Goal: Information Seeking & Learning: Check status

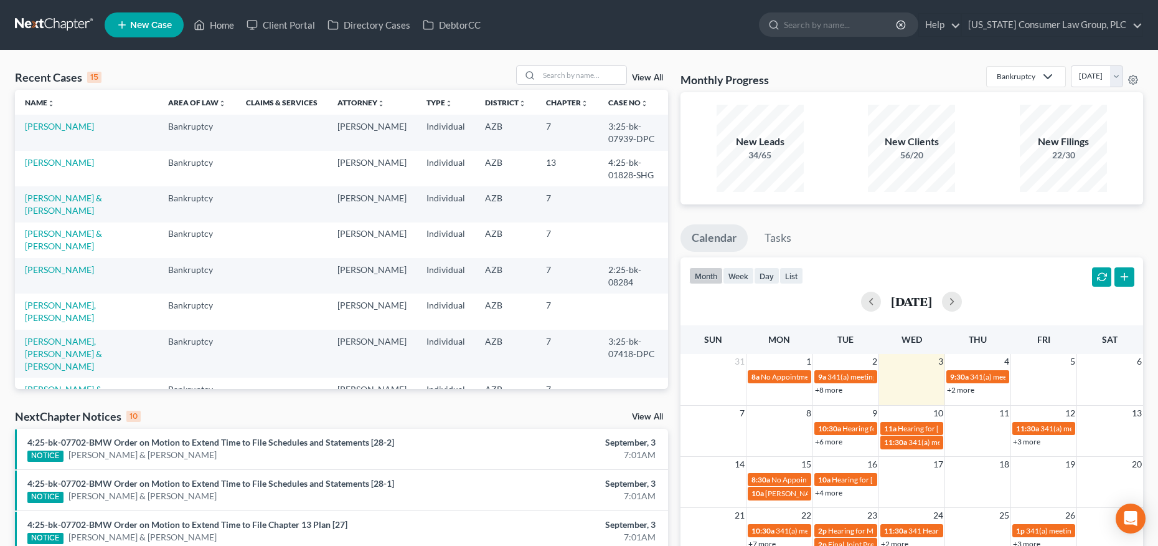
select select "2"
click at [843, 28] on input "search" at bounding box center [841, 24] width 114 height 23
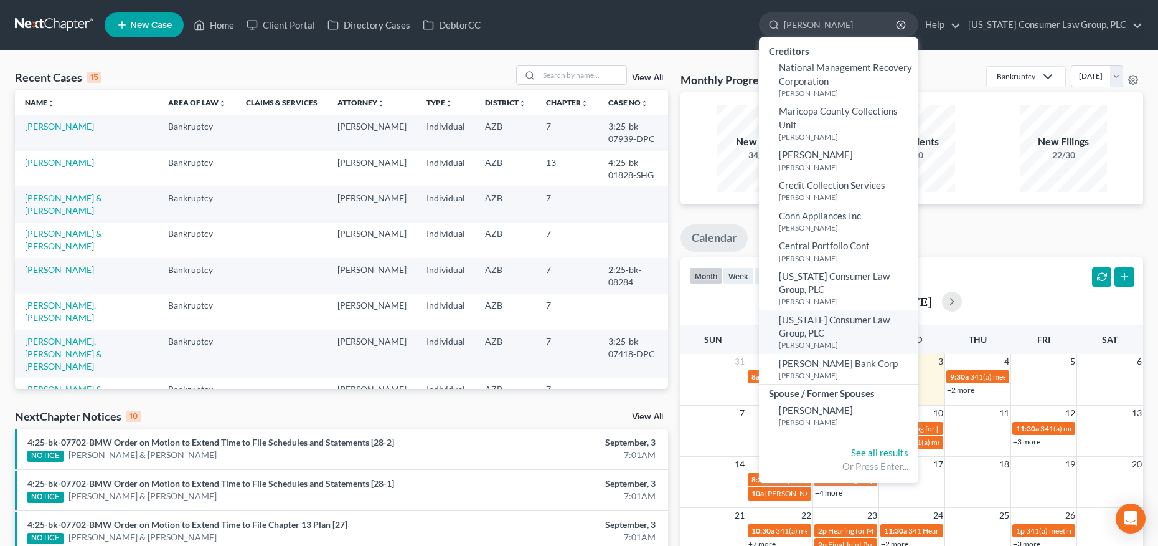
type input "[PERSON_NAME]"
click at [809, 343] on small "[PERSON_NAME]" at bounding box center [847, 344] width 136 height 11
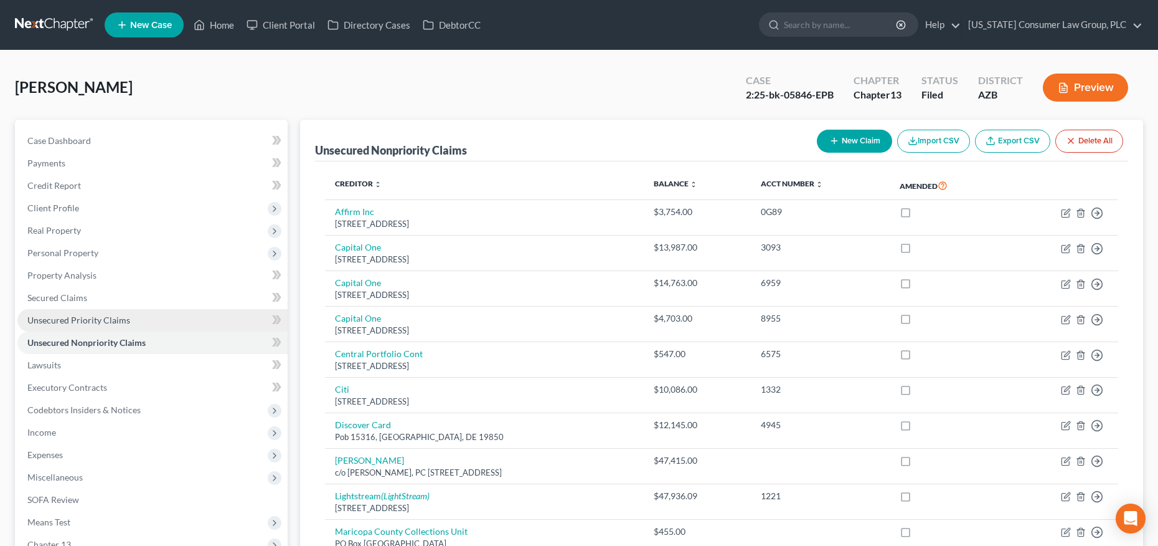
click at [77, 318] on span "Unsecured Priority Claims" at bounding box center [78, 319] width 103 height 11
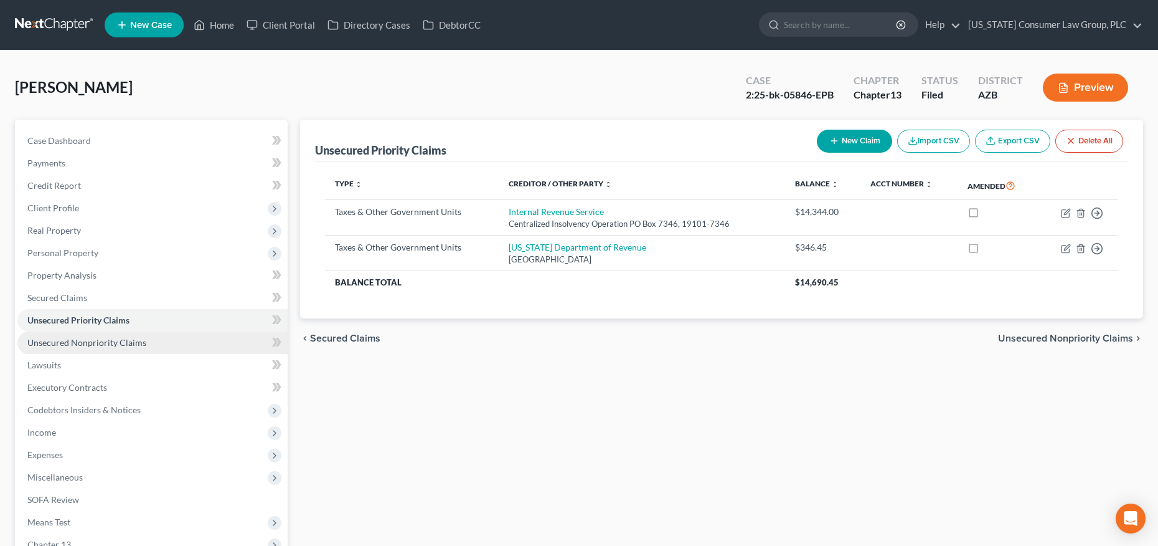
click at [75, 334] on link "Unsecured Nonpriority Claims" at bounding box center [152, 342] width 270 height 22
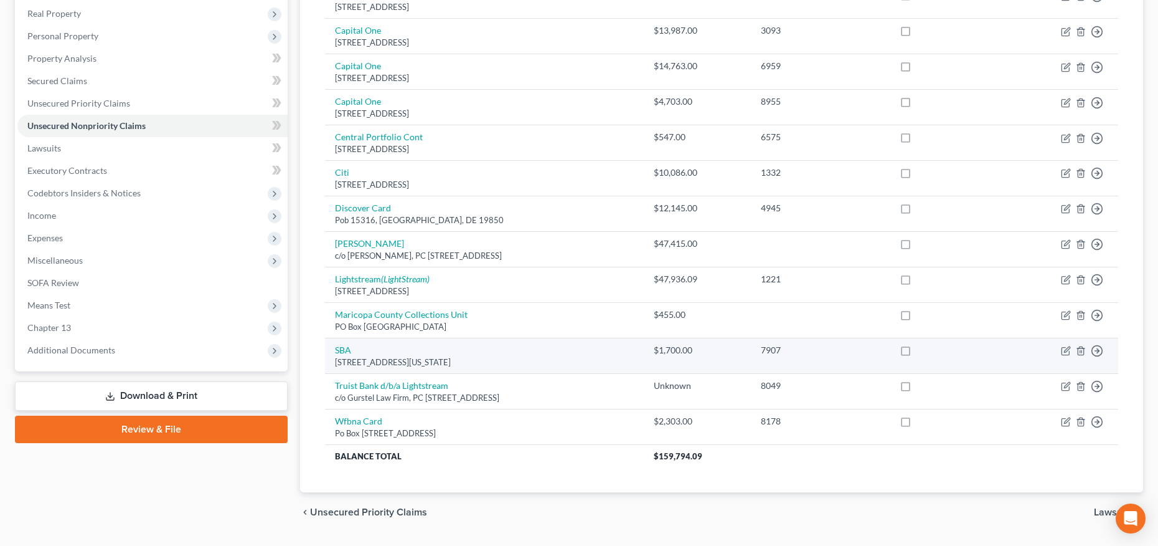
scroll to position [116, 0]
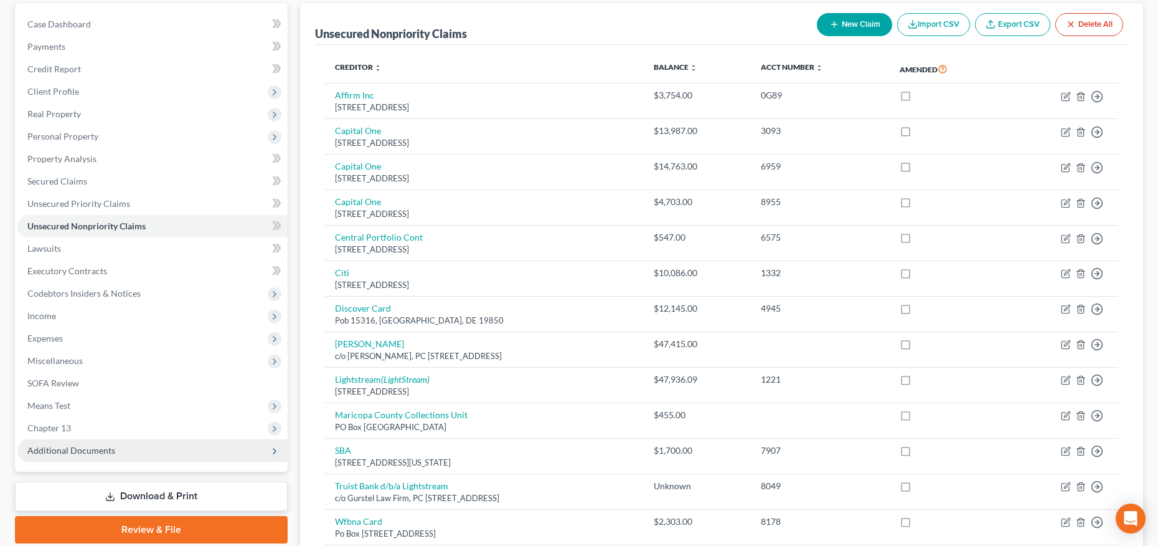
click at [75, 449] on span "Additional Documents" at bounding box center [71, 450] width 88 height 11
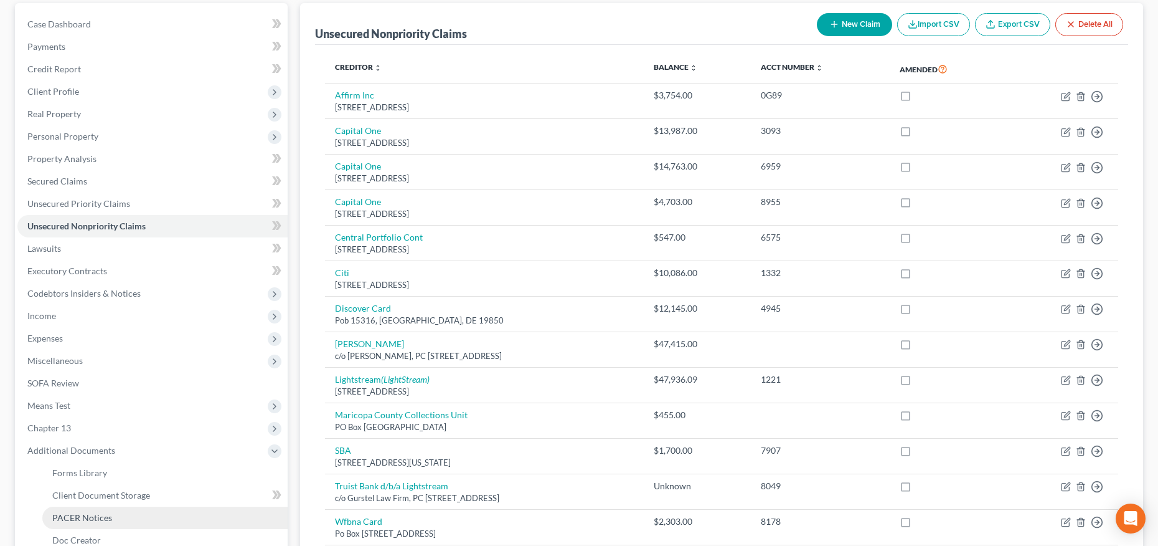
click at [68, 515] on span "PACER Notices" at bounding box center [82, 517] width 60 height 11
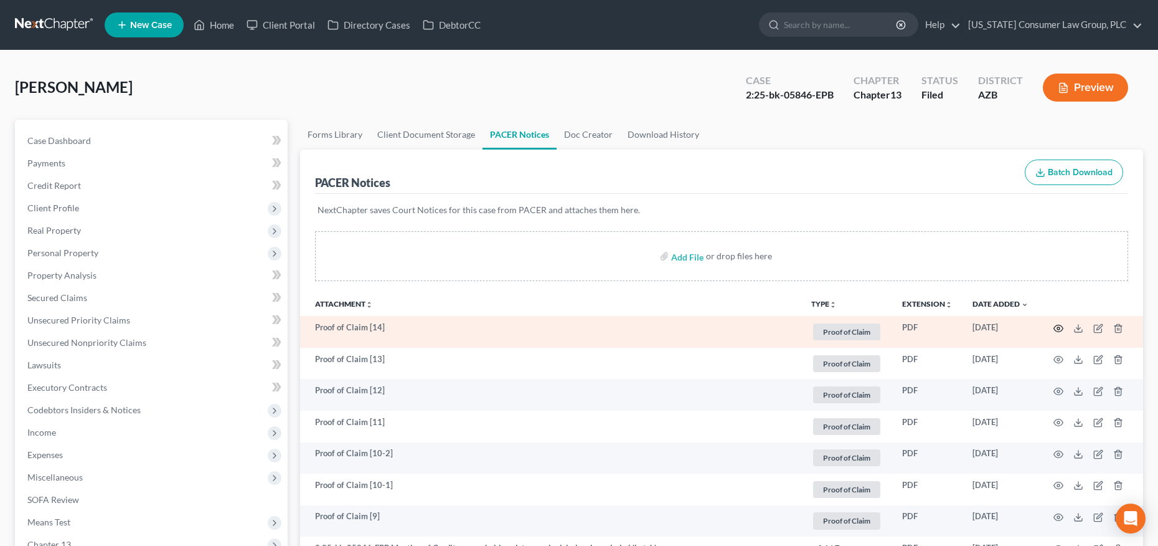
click at [1056, 324] on icon "button" at bounding box center [1058, 327] width 9 height 7
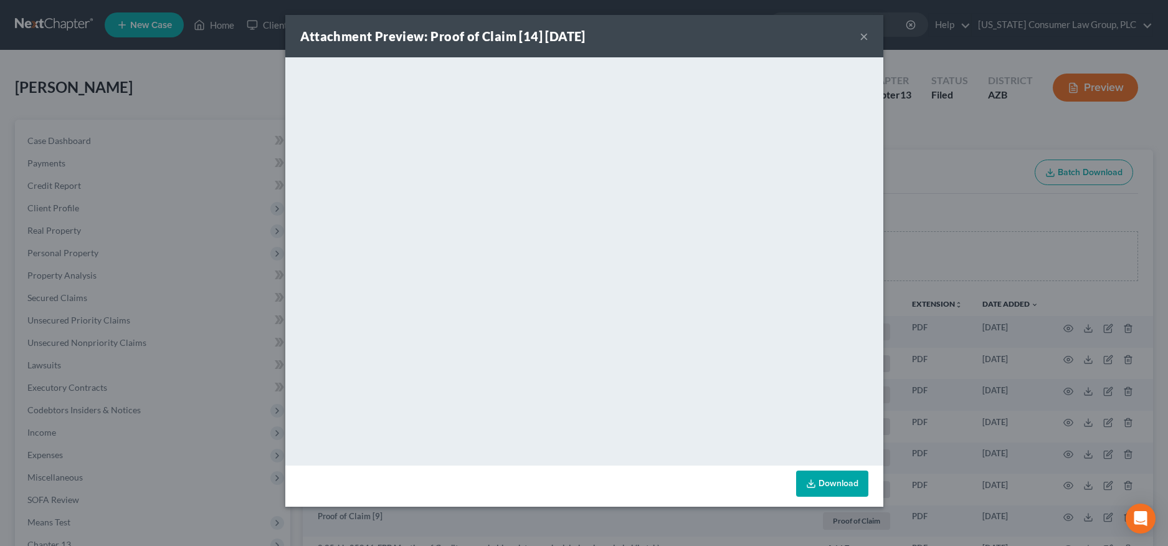
click at [867, 39] on button "×" at bounding box center [863, 36] width 9 height 15
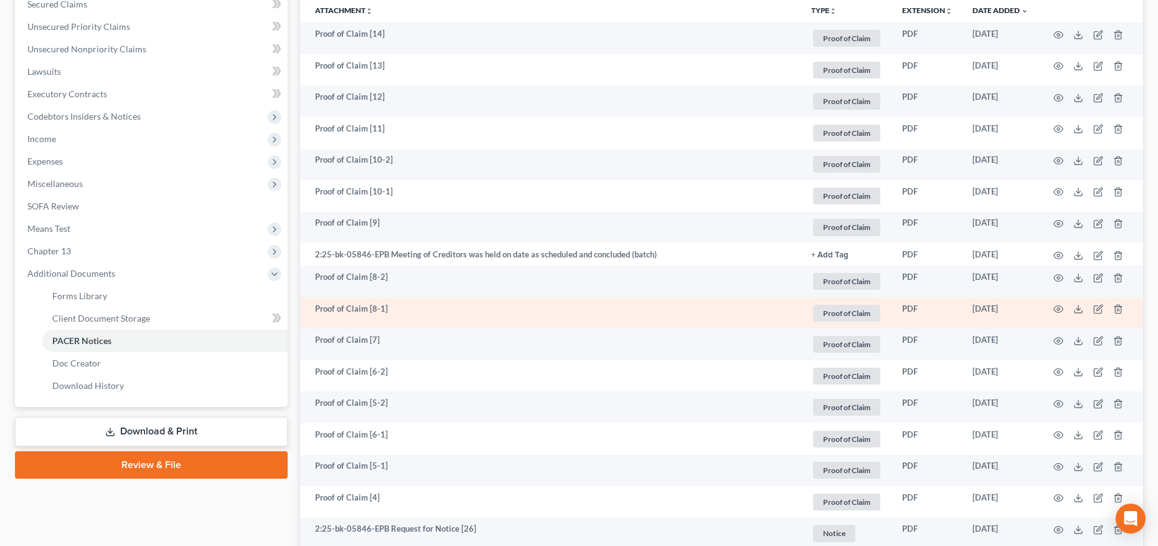
scroll to position [216, 0]
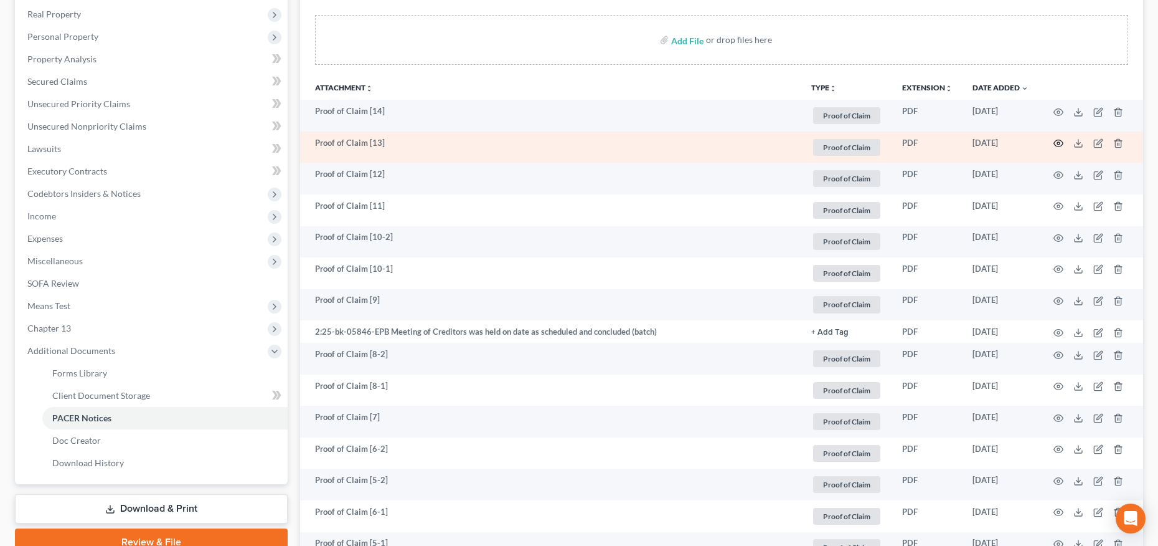
click at [1061, 144] on icon "button" at bounding box center [1059, 143] width 10 height 10
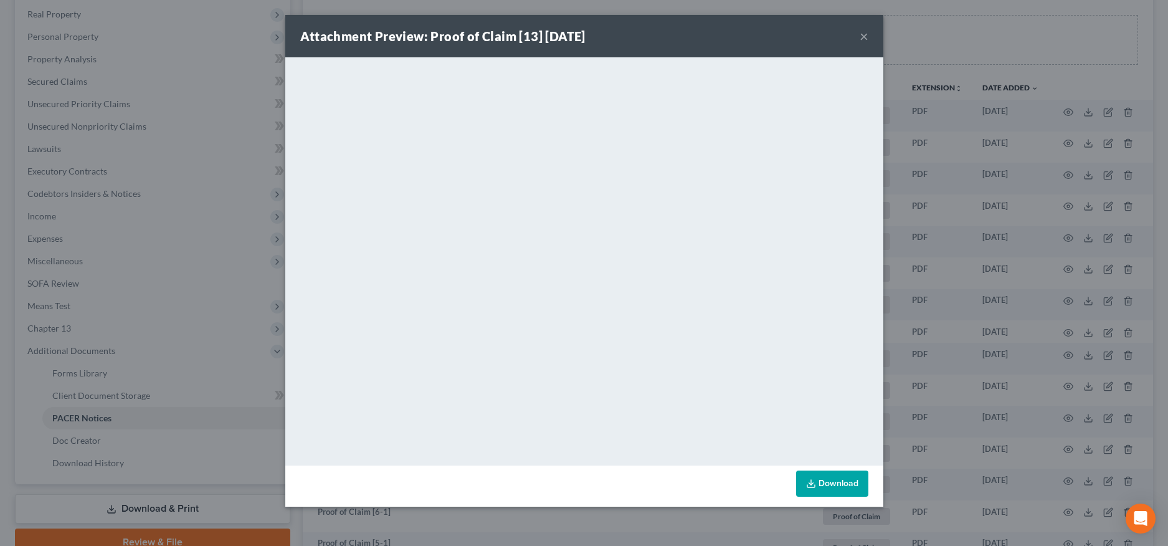
click at [864, 35] on button "×" at bounding box center [863, 36] width 9 height 15
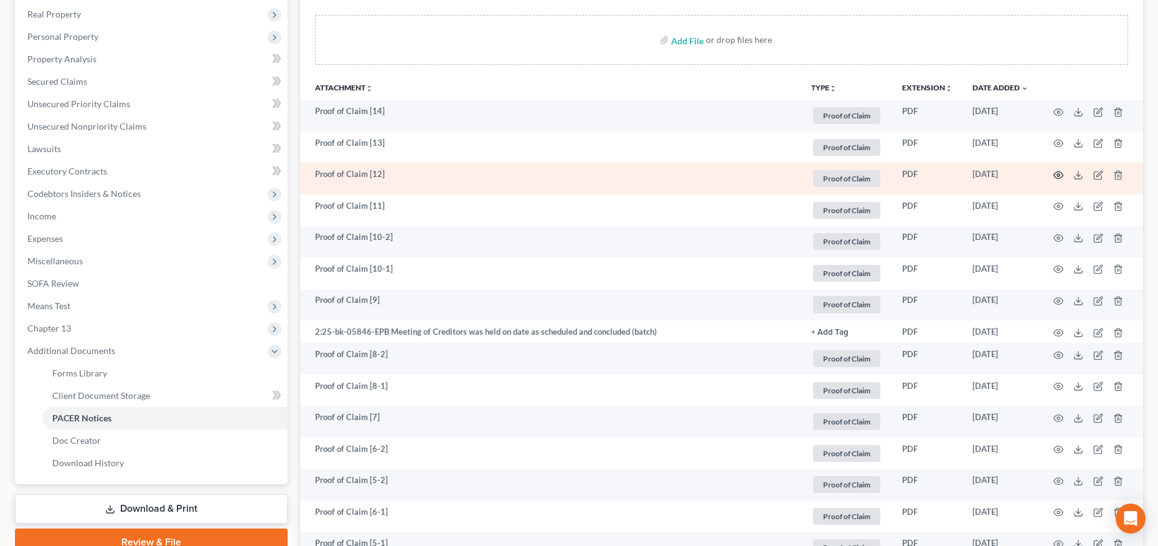
click at [1055, 174] on icon "button" at bounding box center [1059, 175] width 10 height 10
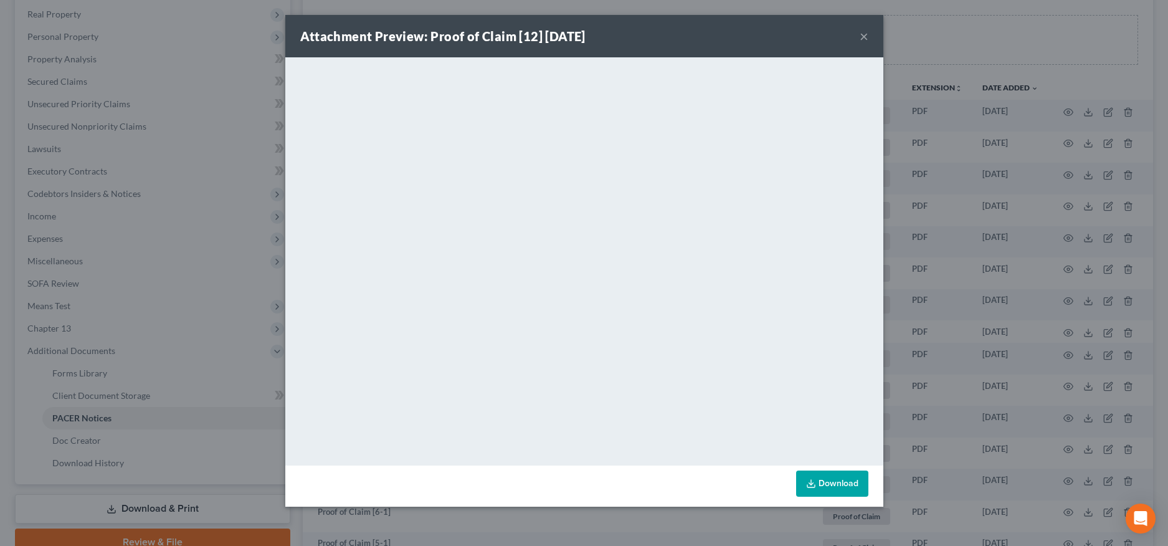
click at [864, 30] on button "×" at bounding box center [863, 36] width 9 height 15
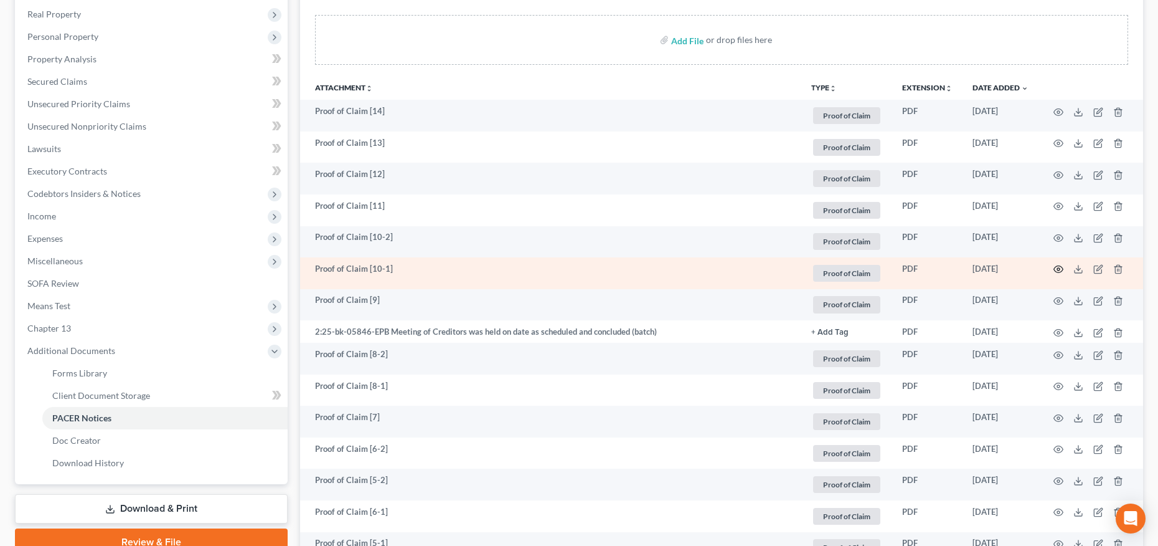
click at [1059, 269] on circle "button" at bounding box center [1058, 269] width 2 height 2
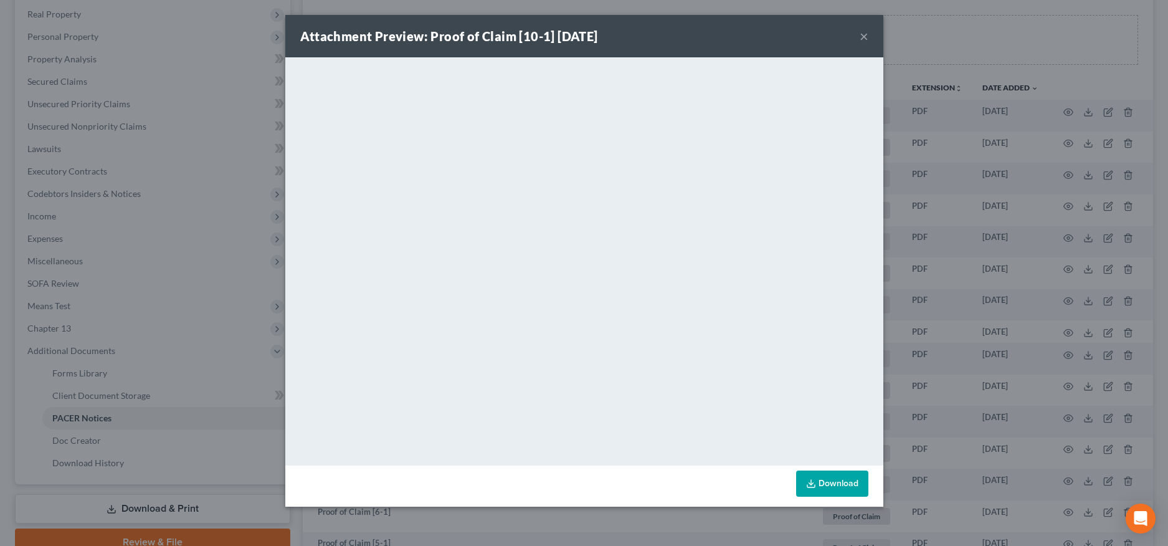
click at [864, 35] on button "×" at bounding box center [863, 36] width 9 height 15
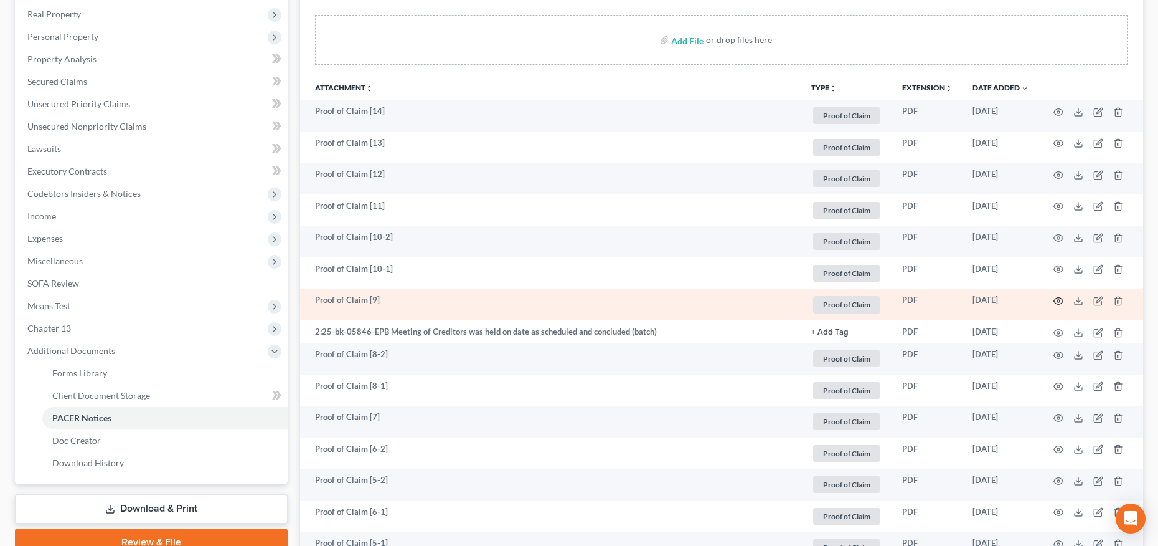
click at [1062, 299] on icon "button" at bounding box center [1058, 301] width 9 height 7
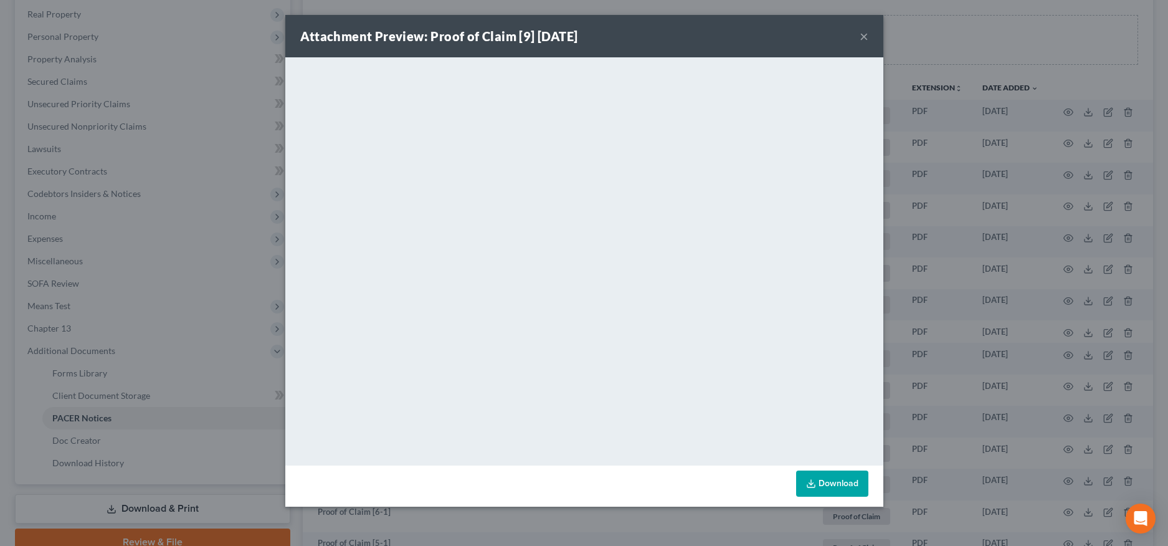
click at [867, 37] on button "×" at bounding box center [863, 36] width 9 height 15
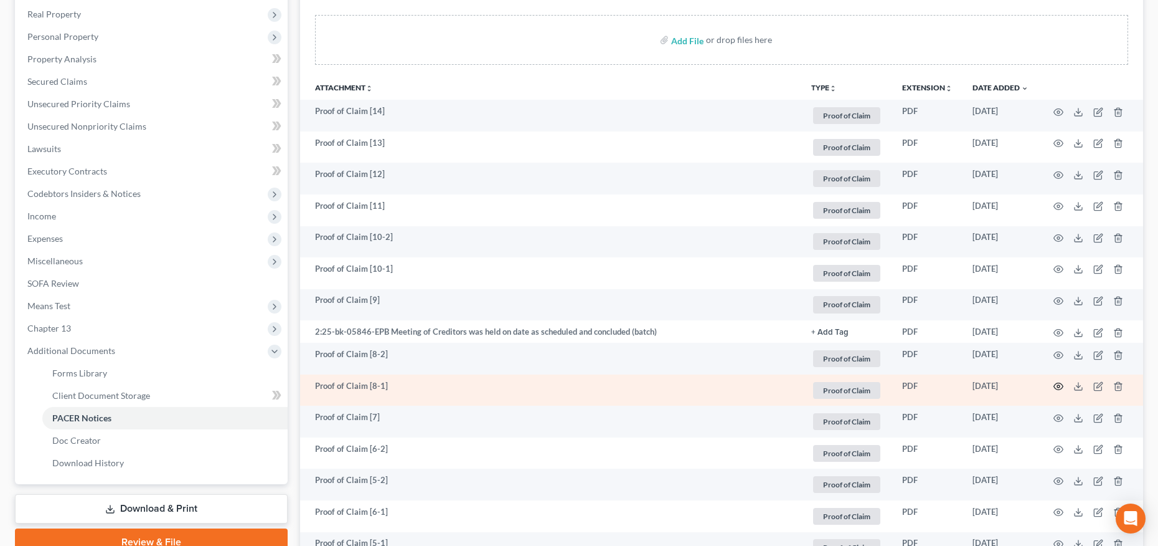
click at [1060, 385] on icon "button" at bounding box center [1059, 386] width 10 height 10
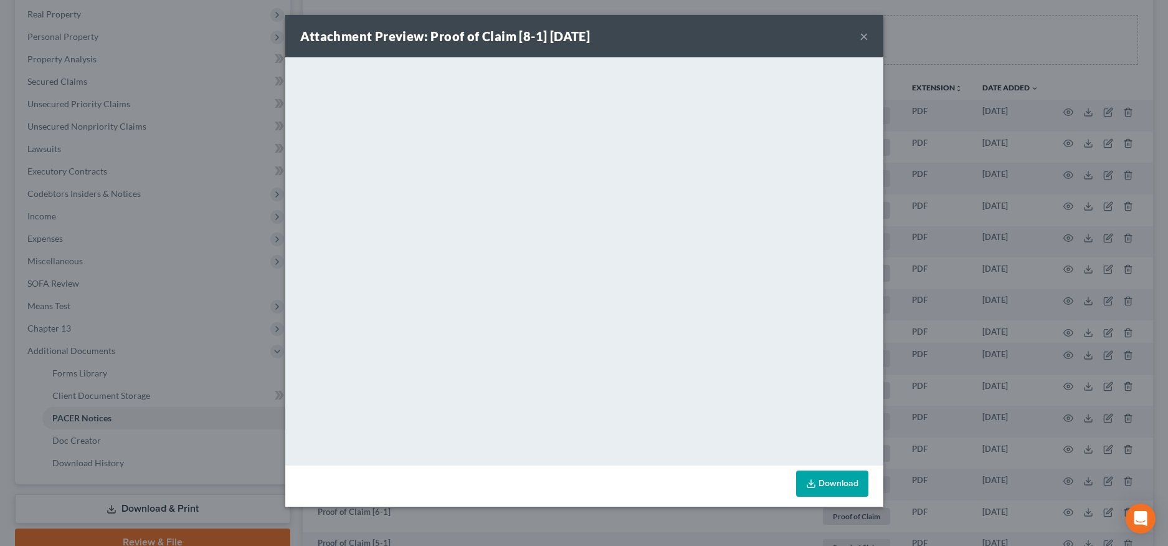
click at [864, 38] on button "×" at bounding box center [863, 36] width 9 height 15
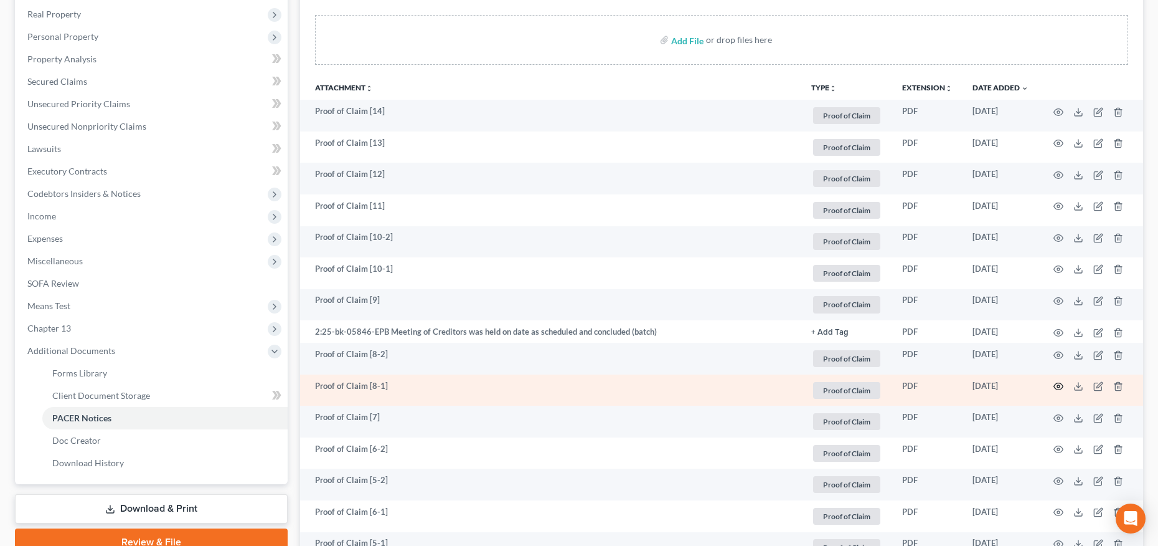
click at [1062, 387] on icon "button" at bounding box center [1059, 386] width 10 height 10
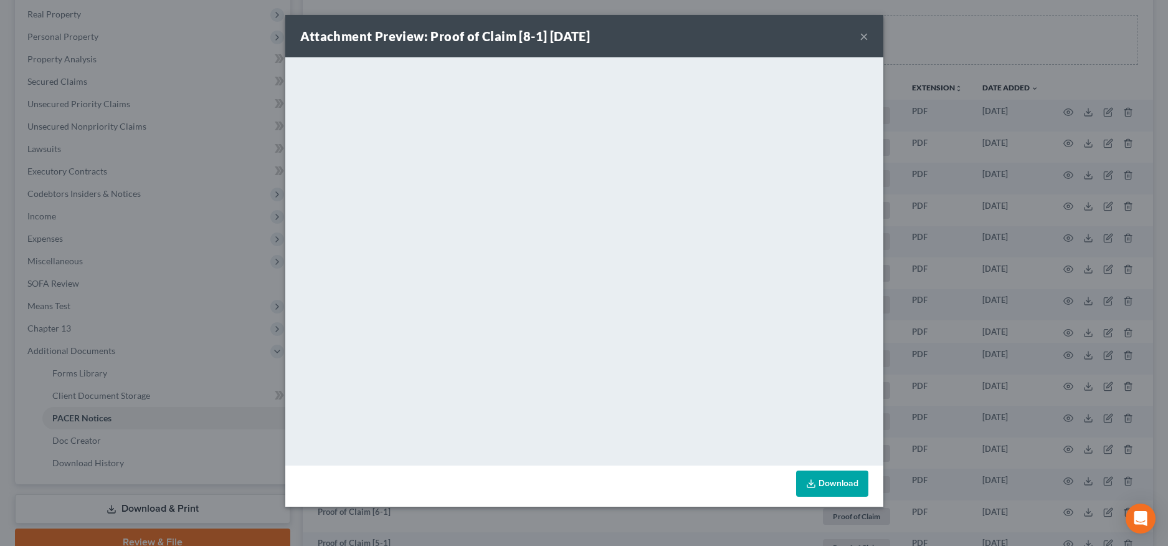
click at [864, 37] on button "×" at bounding box center [863, 36] width 9 height 15
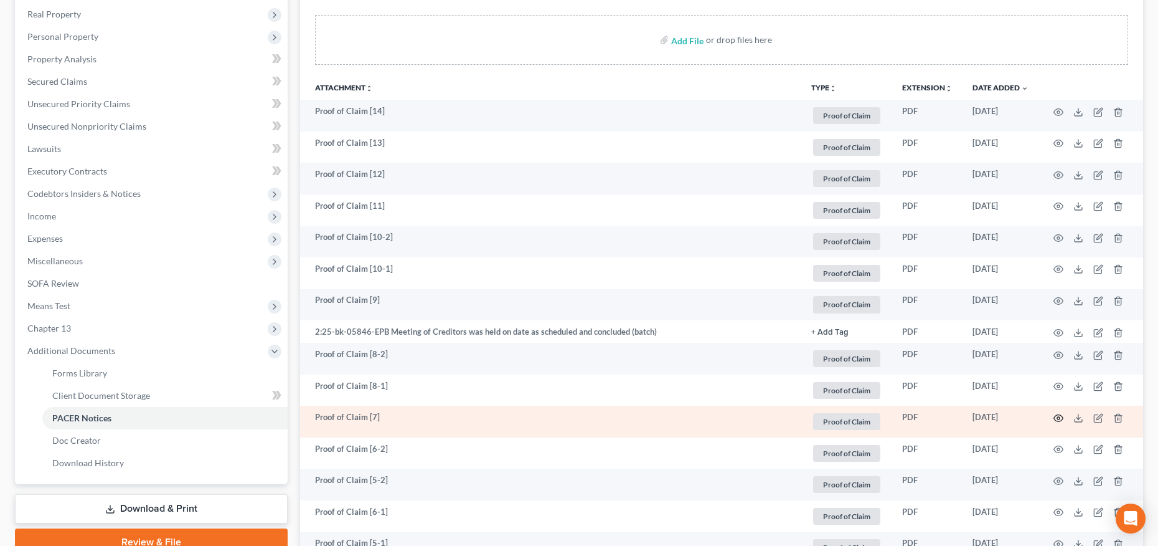
click at [1059, 418] on circle "button" at bounding box center [1058, 418] width 2 height 2
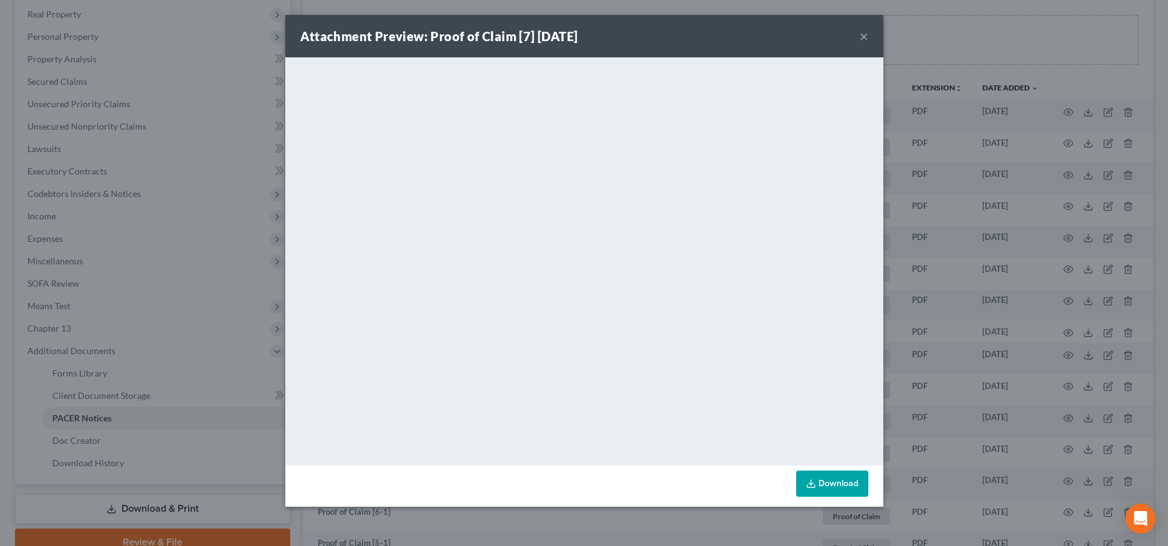
click at [863, 38] on button "×" at bounding box center [863, 36] width 9 height 15
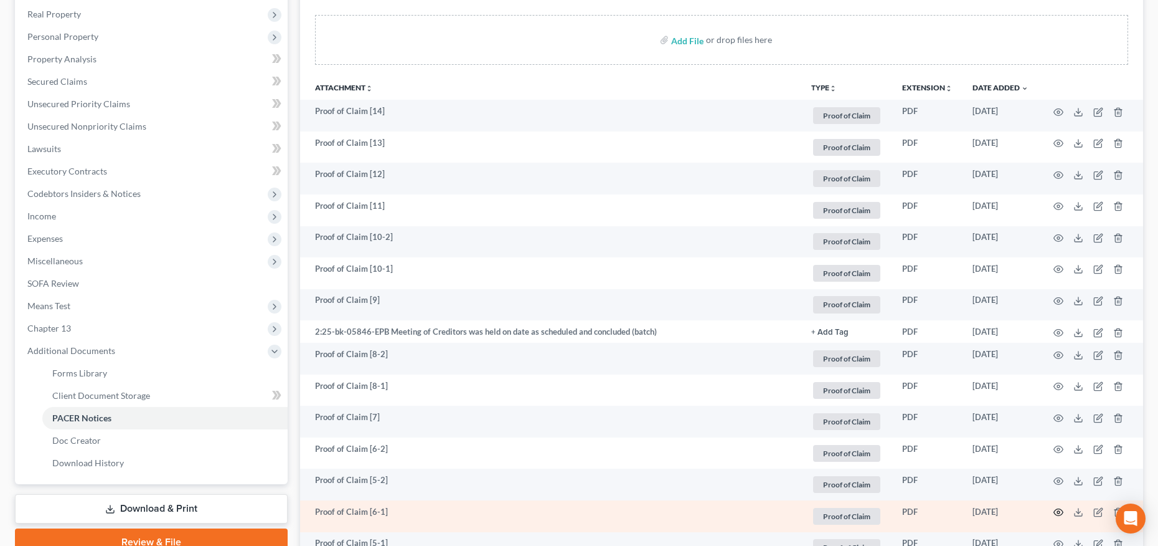
click at [1057, 510] on icon "button" at bounding box center [1059, 512] width 10 height 10
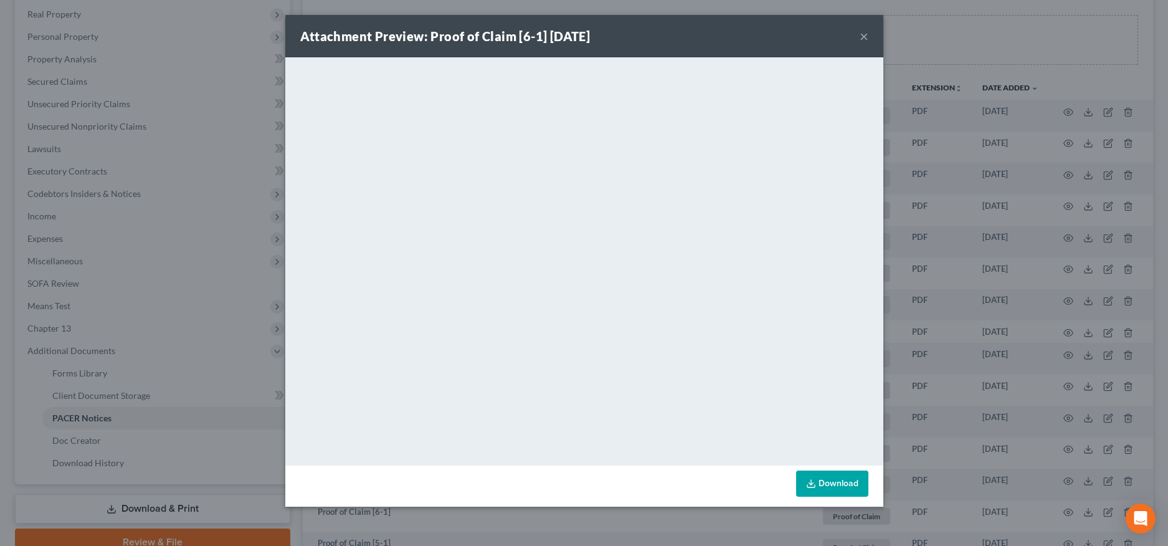
drag, startPoint x: 860, startPoint y: 37, endPoint x: 828, endPoint y: 59, distance: 38.9
click at [860, 37] on button "×" at bounding box center [863, 36] width 9 height 15
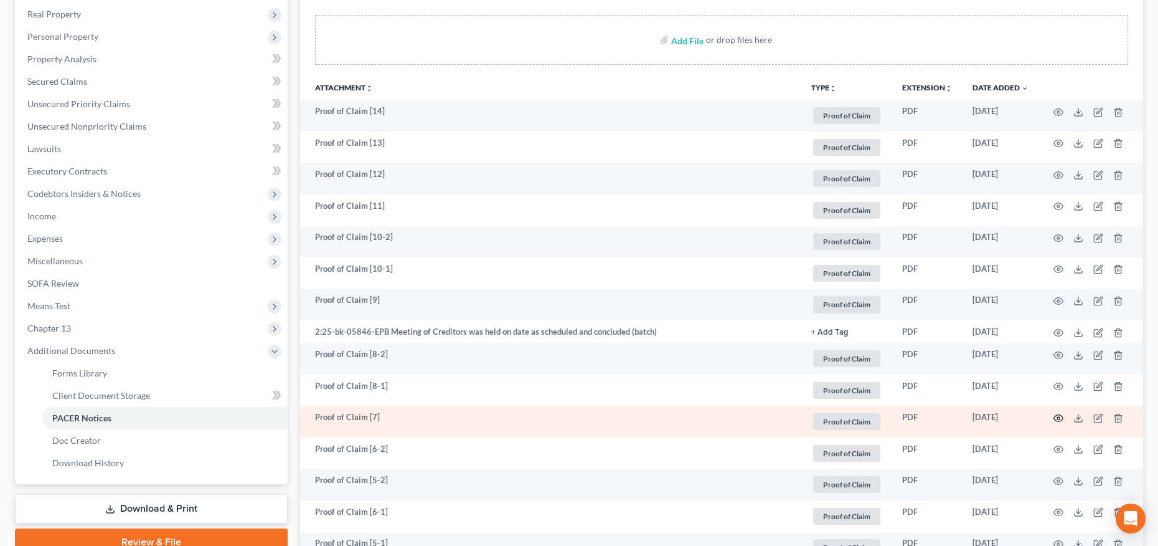
click at [1056, 417] on icon "button" at bounding box center [1059, 418] width 10 height 10
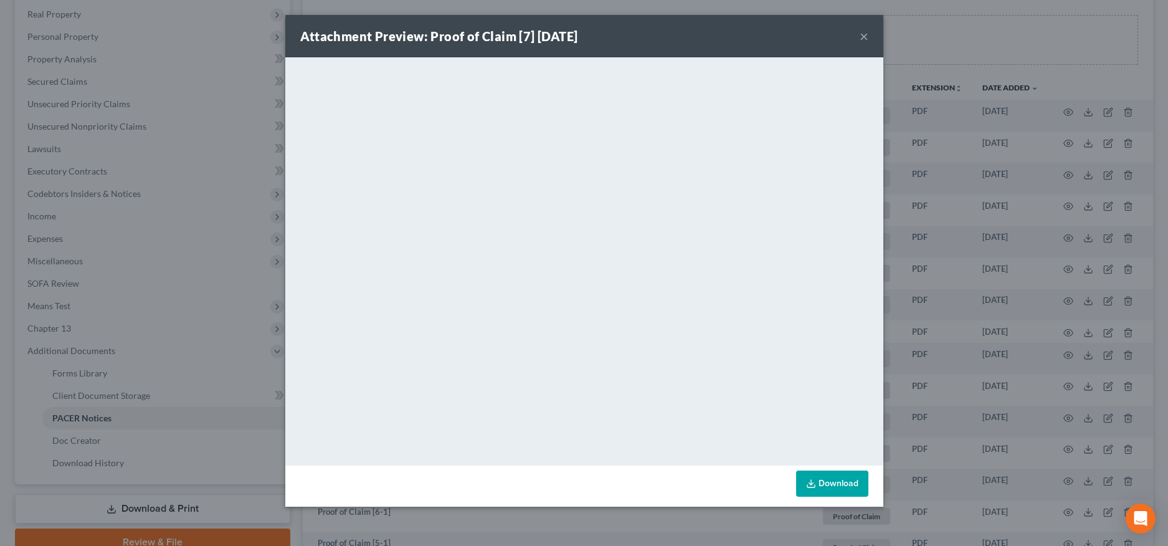
click at [867, 37] on button "×" at bounding box center [863, 36] width 9 height 15
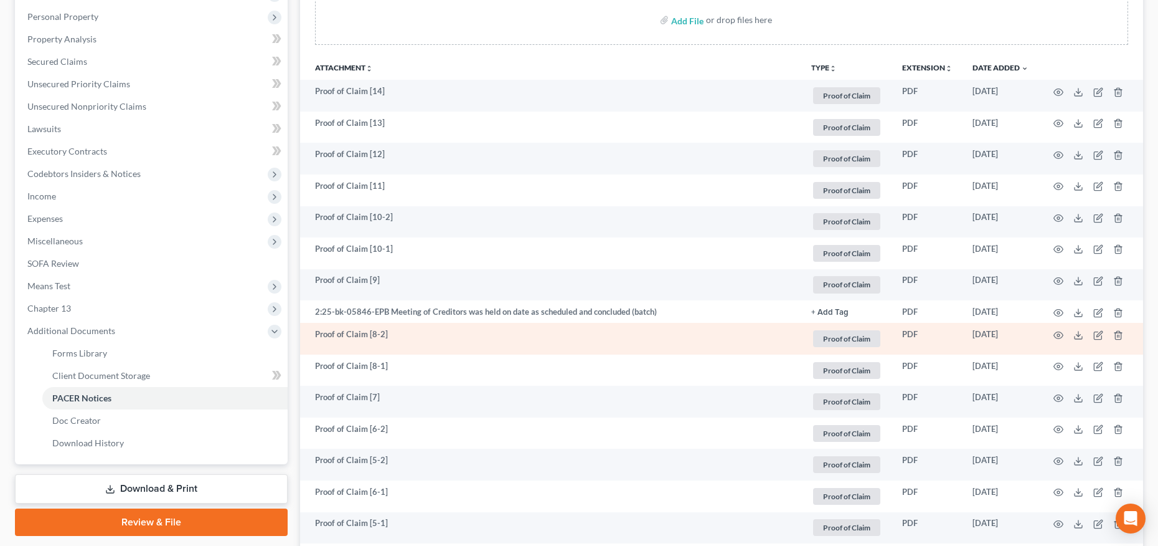
scroll to position [291, 0]
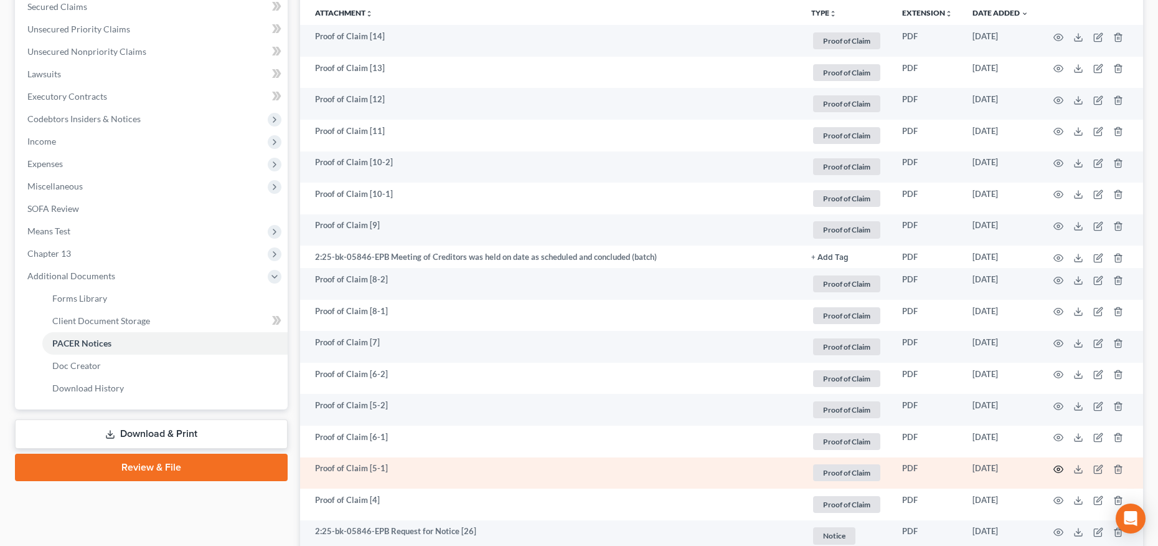
click at [1061, 467] on icon "button" at bounding box center [1059, 469] width 10 height 10
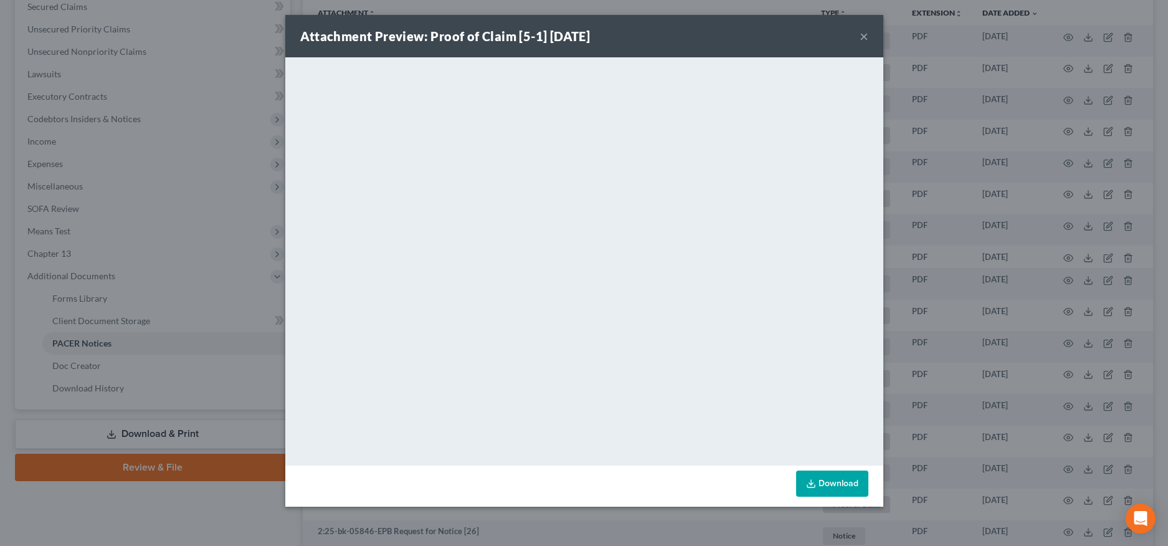
click at [862, 35] on button "×" at bounding box center [863, 36] width 9 height 15
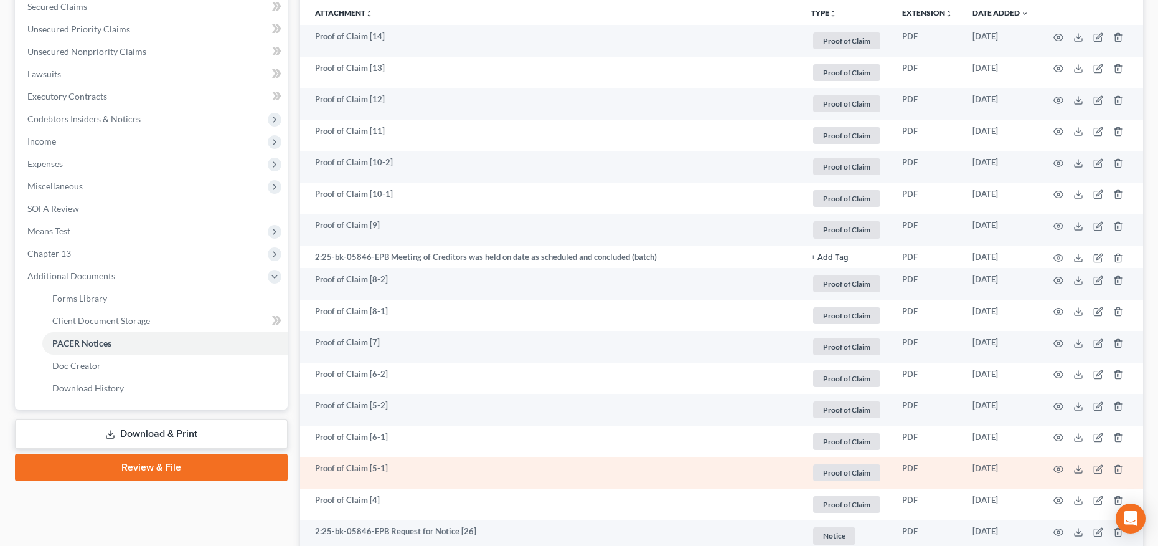
scroll to position [315, 0]
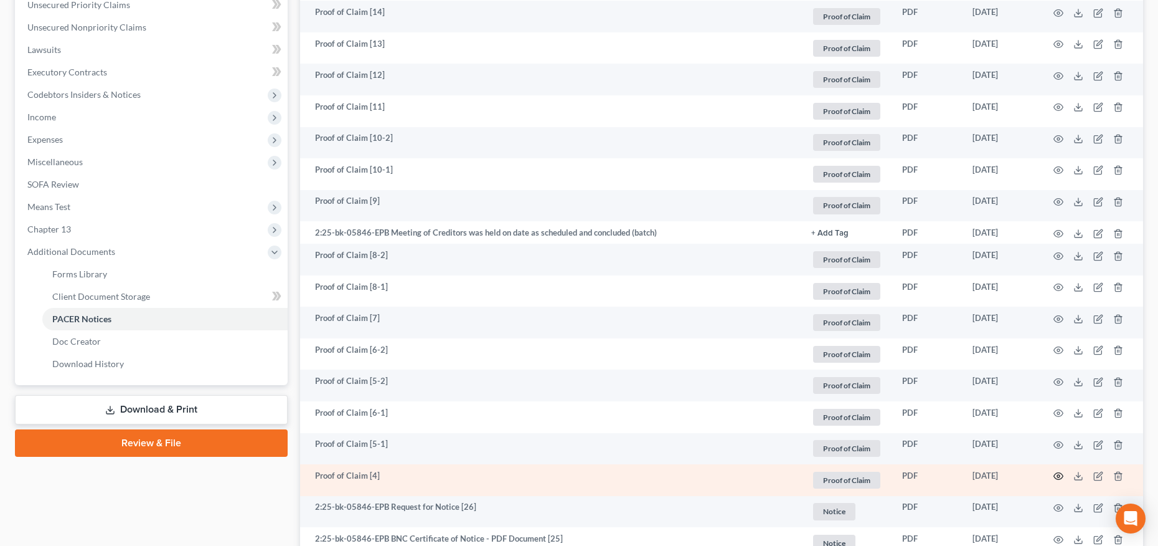
click at [1061, 477] on icon "button" at bounding box center [1059, 476] width 10 height 10
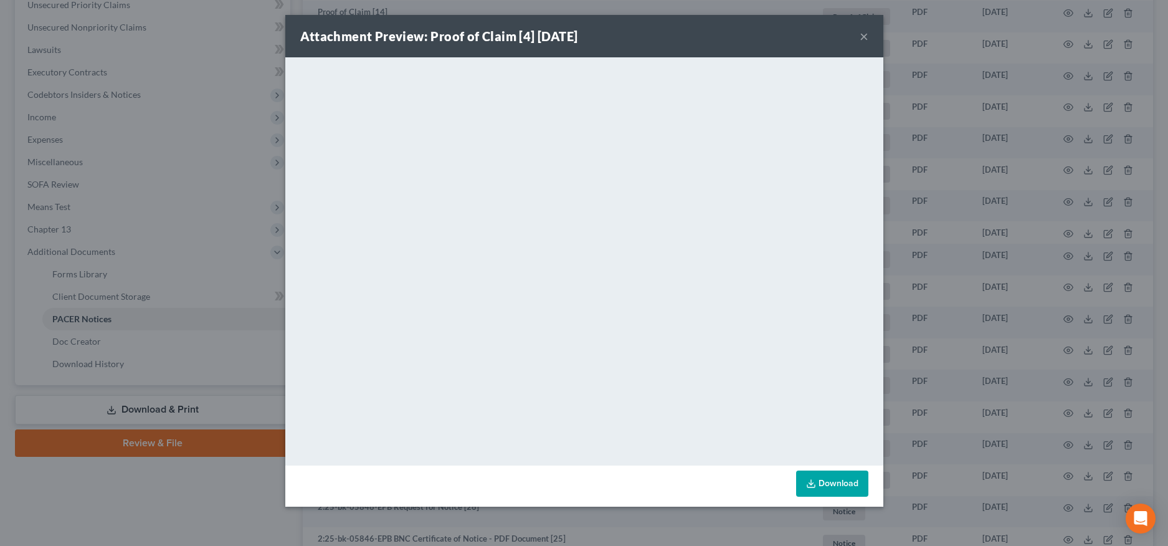
click at [866, 34] on button "×" at bounding box center [863, 36] width 9 height 15
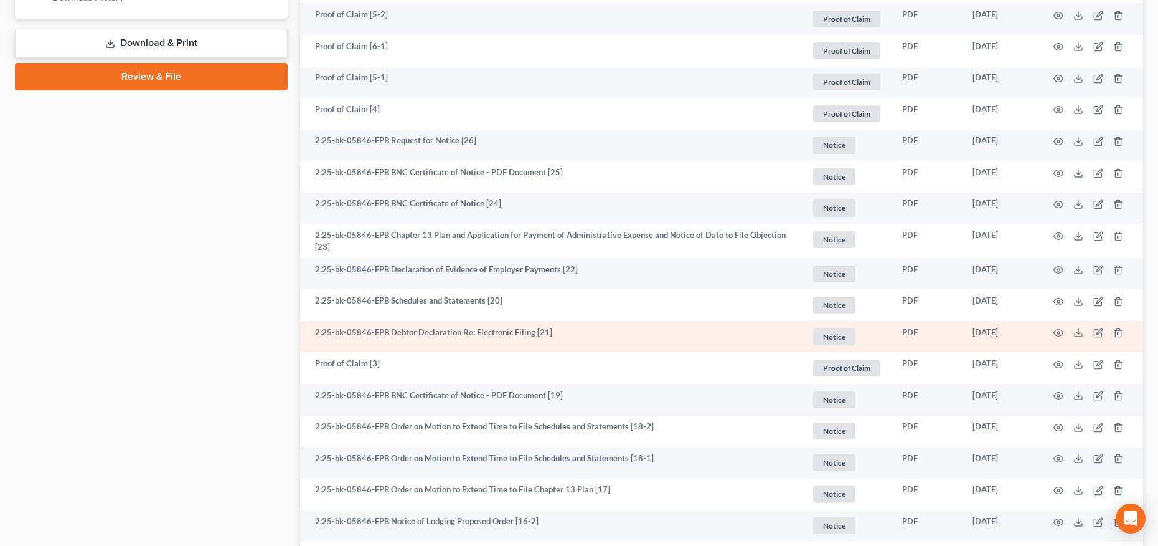
scroll to position [683, 0]
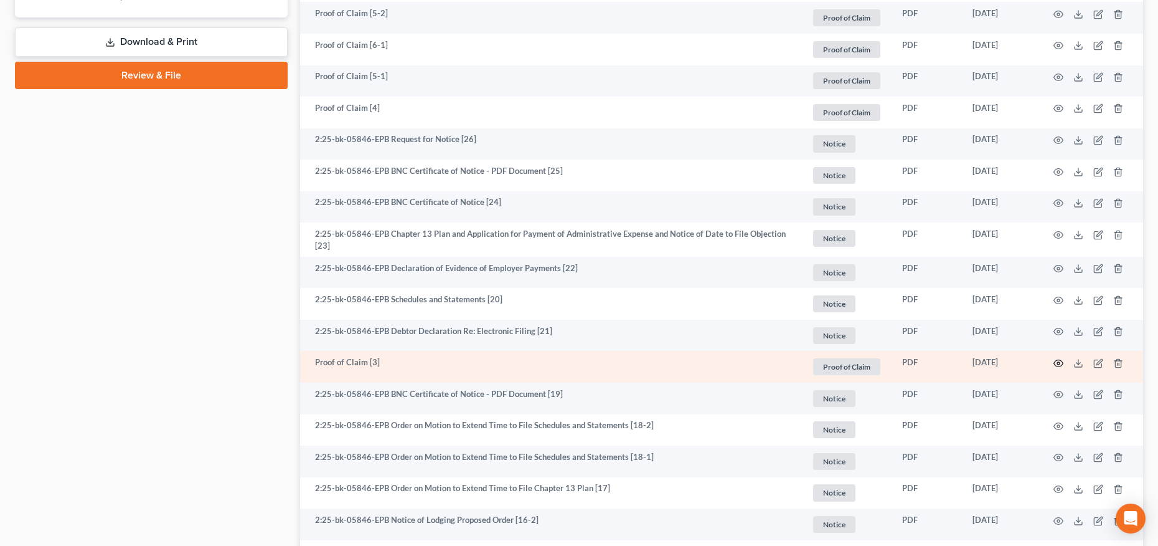
click at [1061, 361] on icon "button" at bounding box center [1059, 363] width 10 height 10
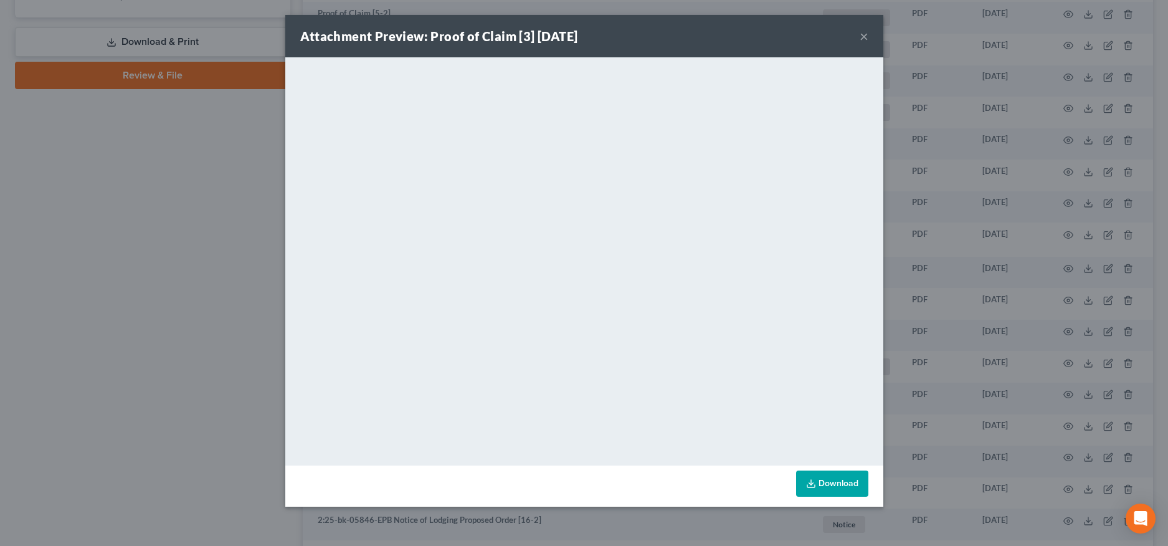
click at [864, 35] on button "×" at bounding box center [863, 36] width 9 height 15
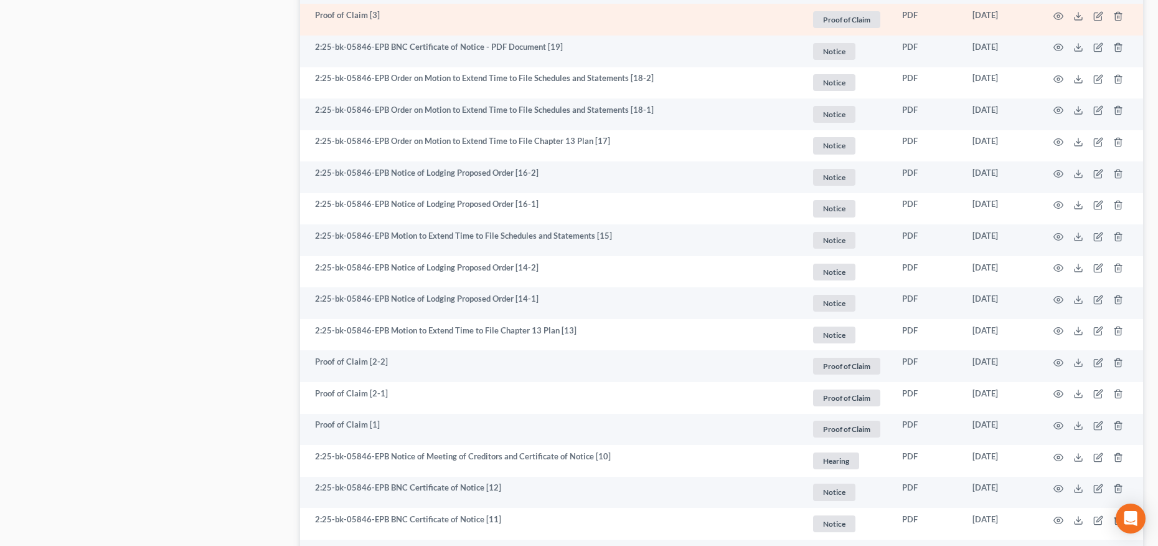
scroll to position [1040, 0]
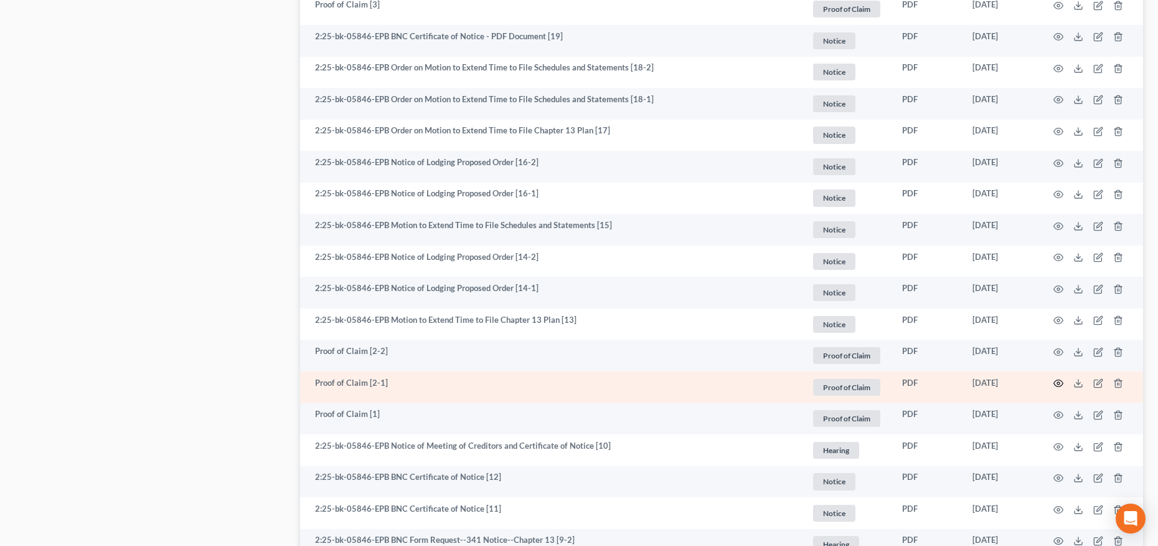
click at [1055, 382] on icon "button" at bounding box center [1059, 383] width 10 height 10
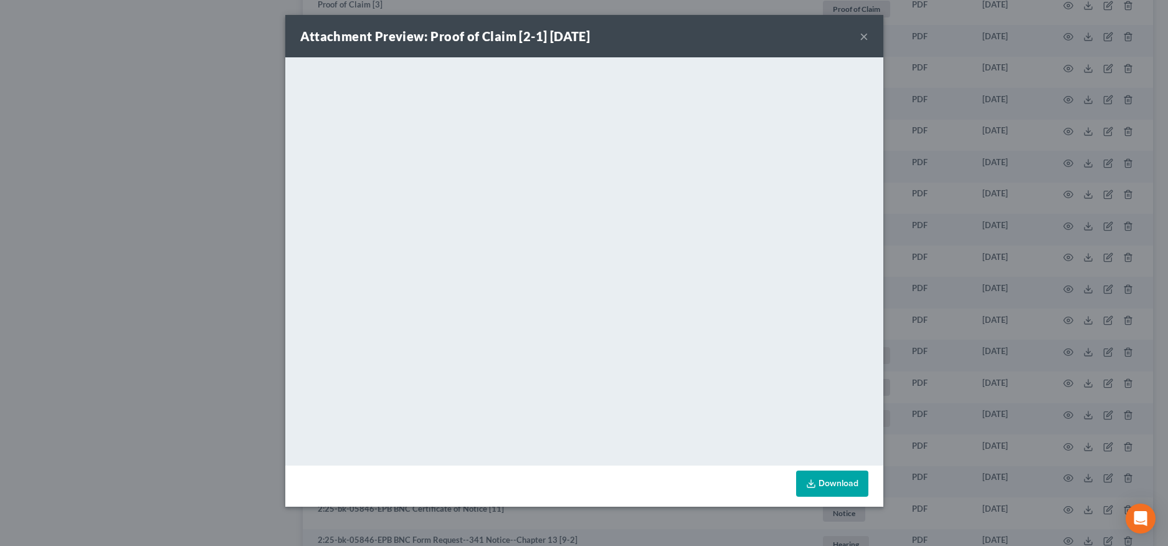
click at [866, 32] on button "×" at bounding box center [863, 36] width 9 height 15
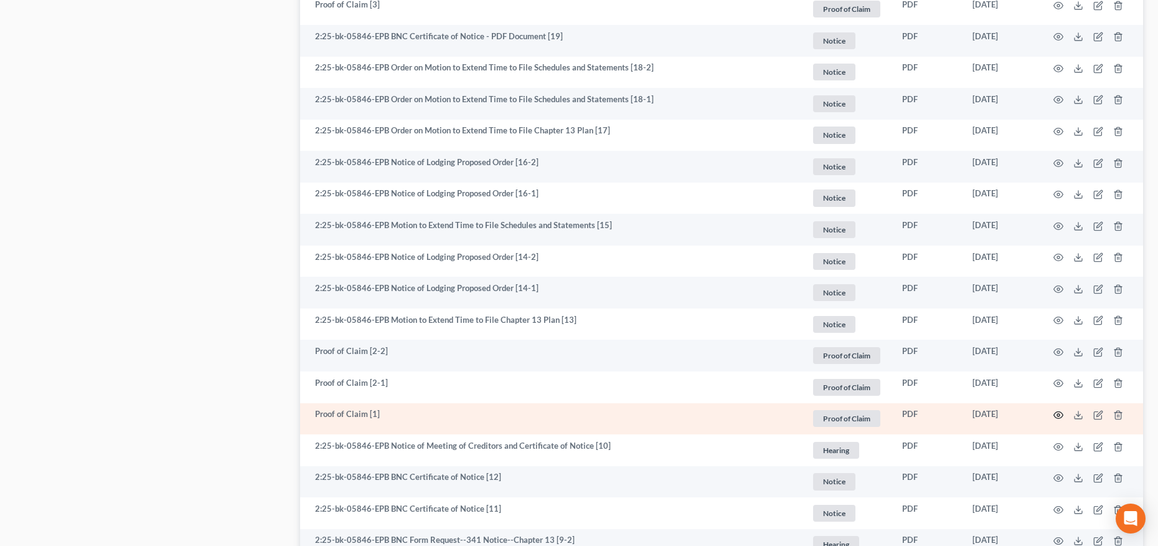
click at [1061, 412] on icon "button" at bounding box center [1059, 415] width 10 height 10
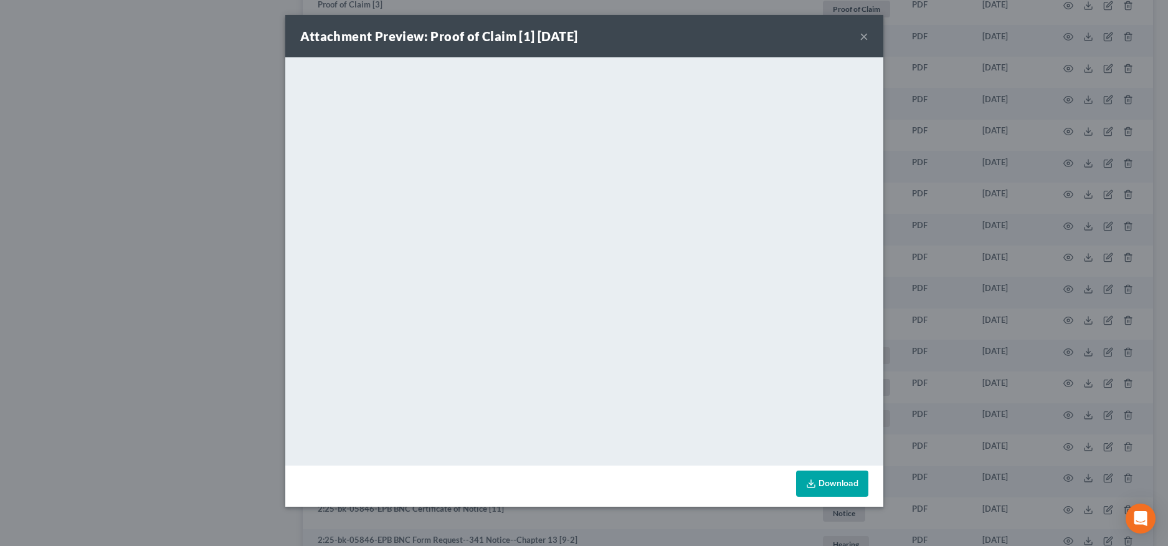
click at [864, 40] on button "×" at bounding box center [863, 36] width 9 height 15
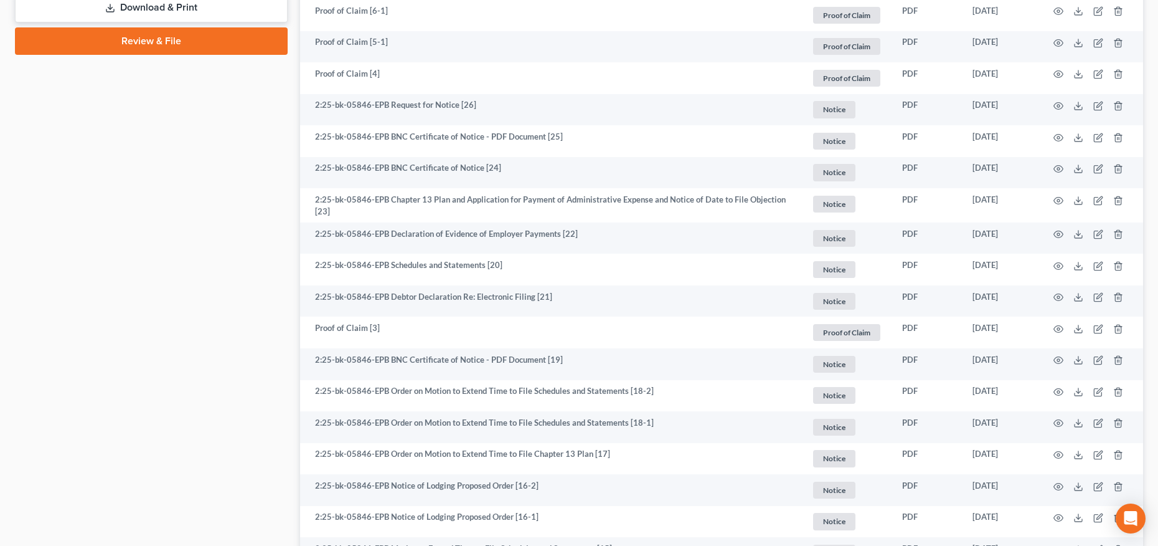
scroll to position [0, 0]
